Goal: Navigation & Orientation: Go to known website

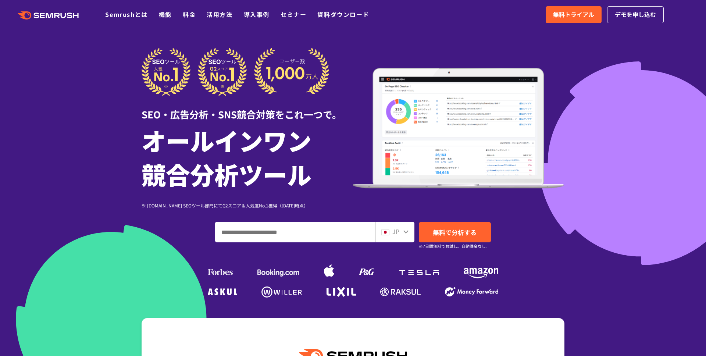
click at [56, 71] on div at bounding box center [353, 205] width 706 height 410
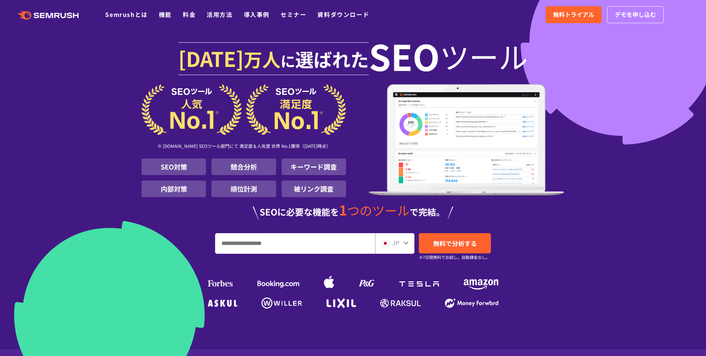
click at [56, 92] on section "[DATE] 万人 に 選ばれた SEO ツール ※ [DOMAIN_NAME] SEOツール部門にて 満足度＆人気度 世界 No.1獲得（[DATE]時点）…" at bounding box center [353, 174] width 706 height 349
